Goal: Task Accomplishment & Management: Complete application form

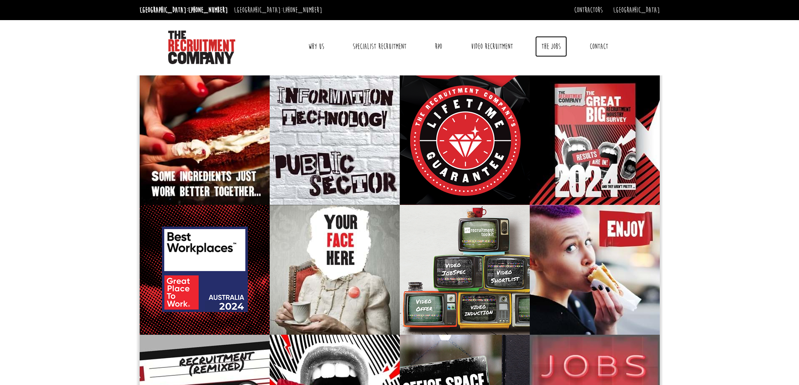
click at [552, 47] on link "The Jobs" at bounding box center [551, 46] width 32 height 21
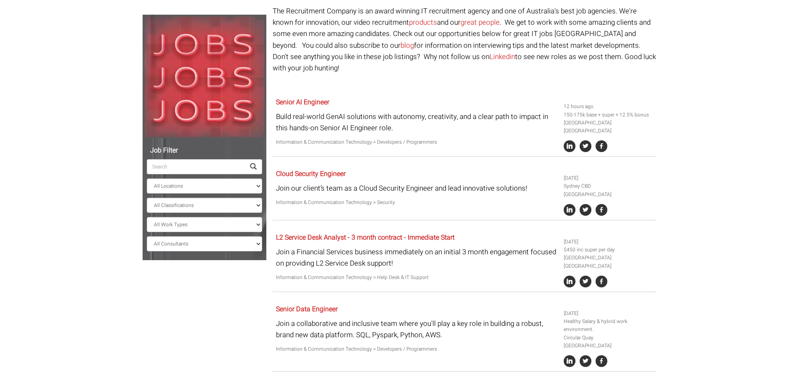
scroll to position [84, 0]
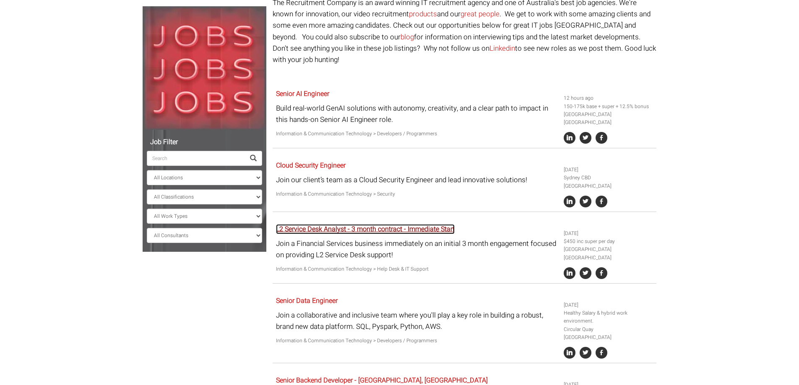
click at [417, 224] on link "L2 Service Desk Analyst - 3 month contract - Immediate Start" at bounding box center [365, 229] width 179 height 10
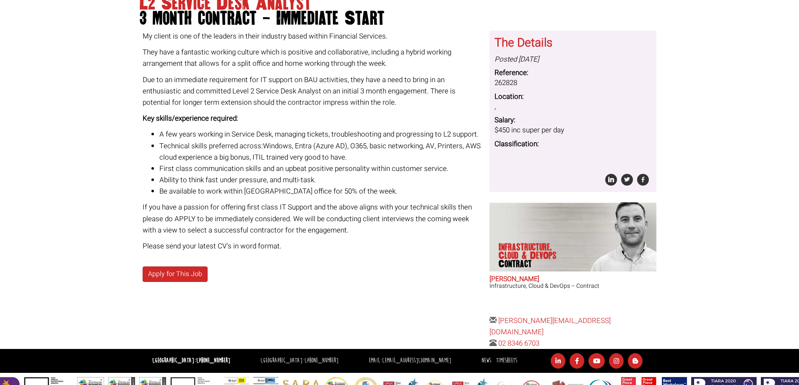
scroll to position [109, 0]
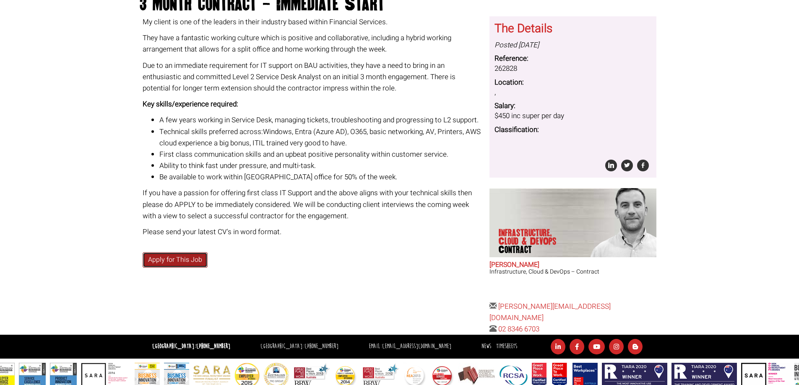
click at [176, 265] on link "Apply for This Job" at bounding box center [175, 260] width 65 height 16
